Goal: Entertainment & Leisure: Consume media (video, audio)

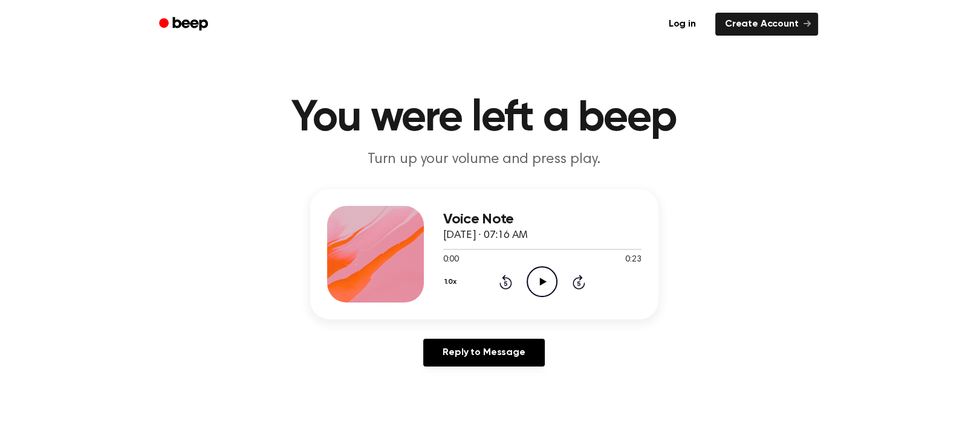
click at [548, 288] on icon "Play Audio" at bounding box center [541, 282] width 31 height 31
click at [535, 276] on icon "Play Audio" at bounding box center [541, 282] width 31 height 31
click at [547, 284] on icon "Pause Audio" at bounding box center [541, 282] width 31 height 31
click at [542, 288] on icon "Play Audio" at bounding box center [541, 282] width 31 height 31
click at [547, 277] on icon "Pause Audio" at bounding box center [541, 282] width 31 height 31
